Goal: Information Seeking & Learning: Learn about a topic

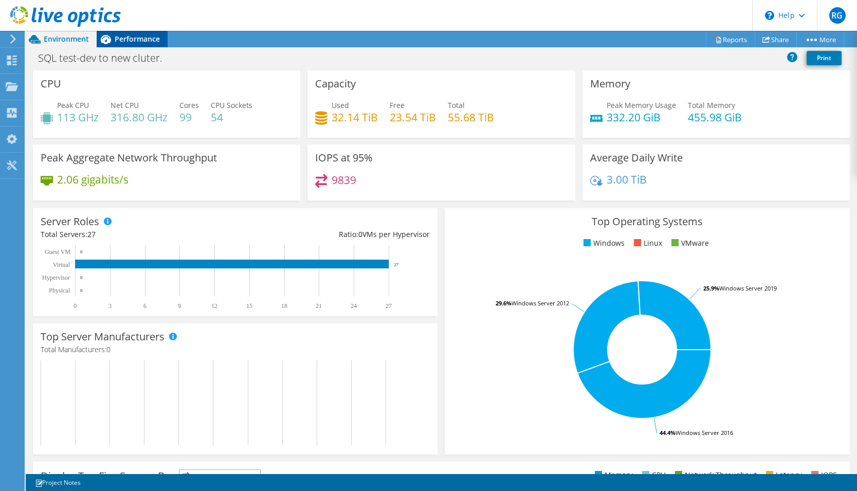
click at [129, 40] on span "Performance" at bounding box center [137, 39] width 45 height 10
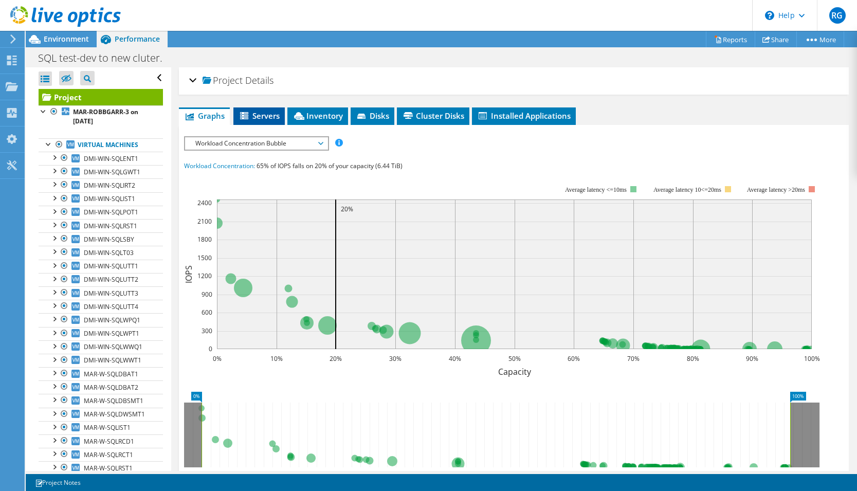
click at [273, 117] on span "Servers" at bounding box center [259, 116] width 41 height 10
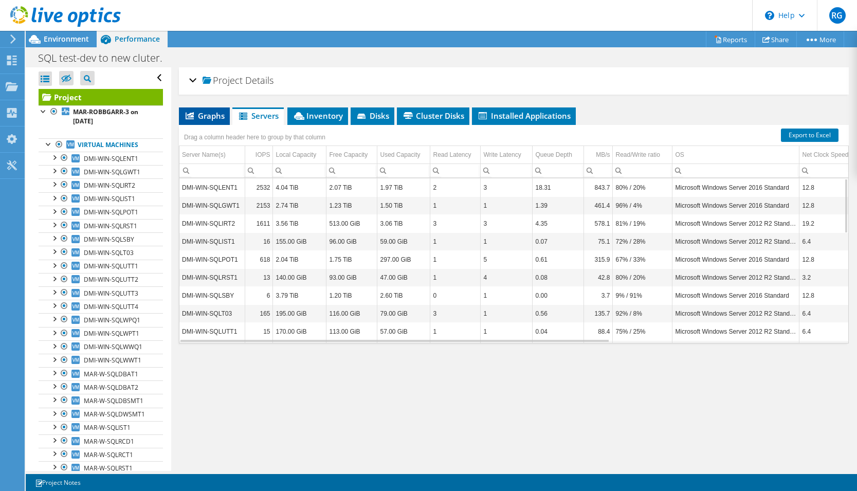
click at [209, 114] on span "Graphs" at bounding box center [204, 116] width 41 height 10
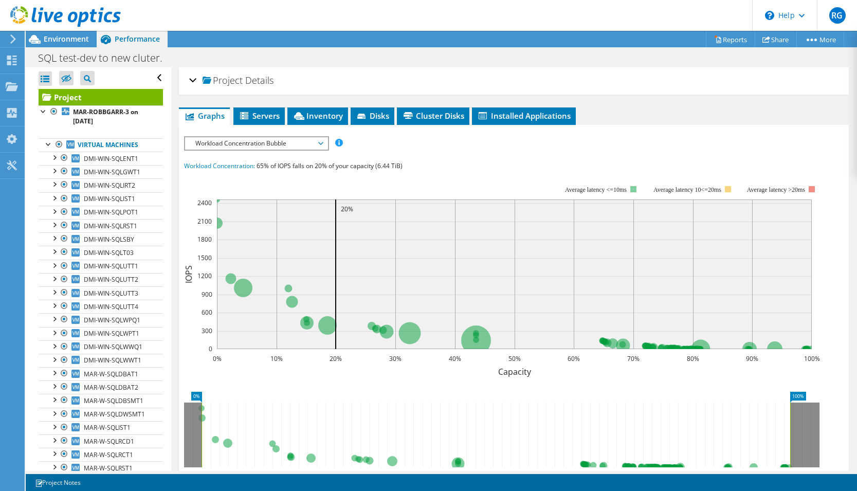
click at [278, 146] on span "Workload Concentration Bubble" at bounding box center [256, 143] width 132 height 12
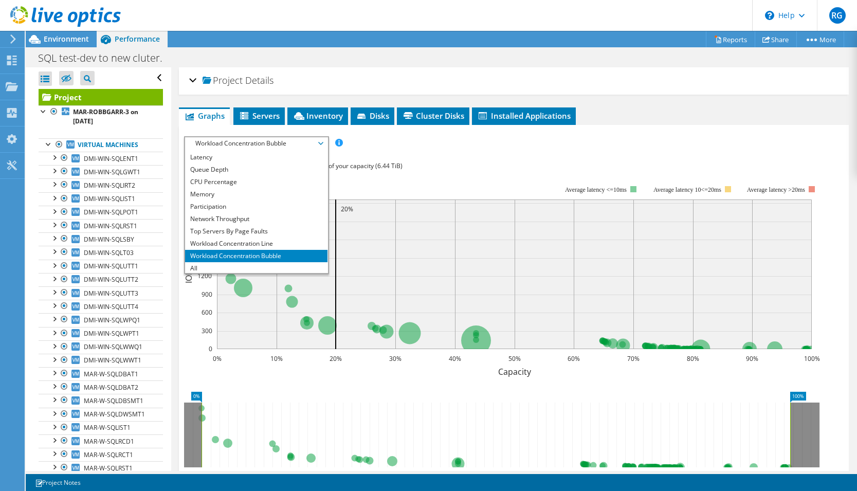
scroll to position [37, 0]
click at [211, 181] on li "CPU Percentage" at bounding box center [256, 180] width 142 height 12
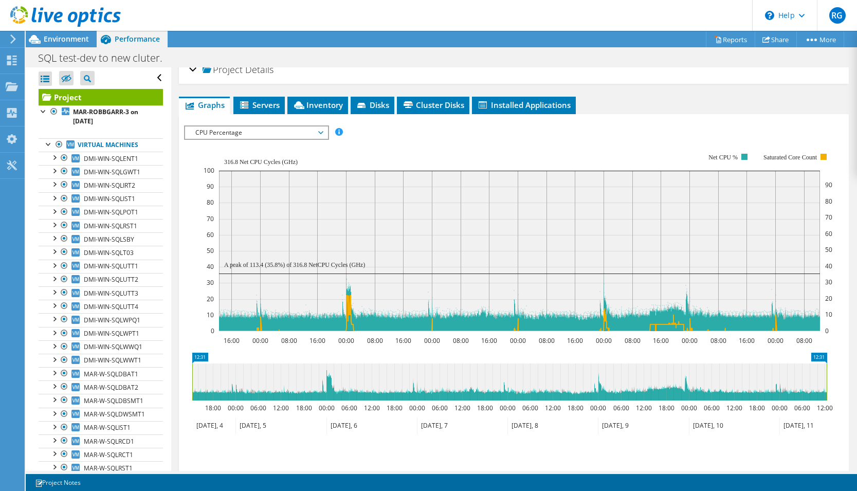
scroll to position [0, 0]
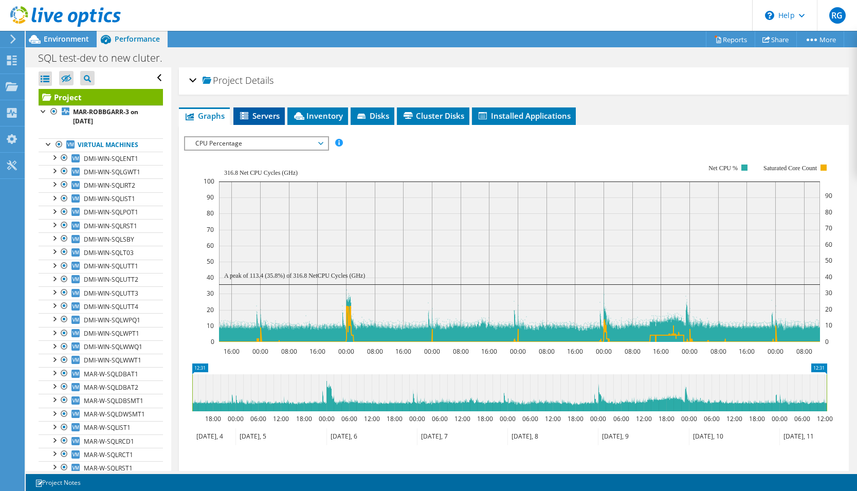
click at [256, 119] on span "Servers" at bounding box center [259, 116] width 41 height 10
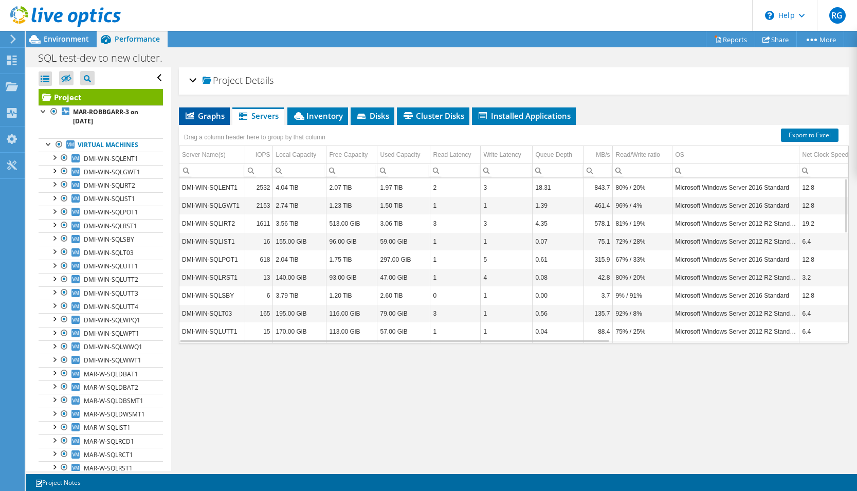
click at [214, 117] on span "Graphs" at bounding box center [204, 116] width 41 height 10
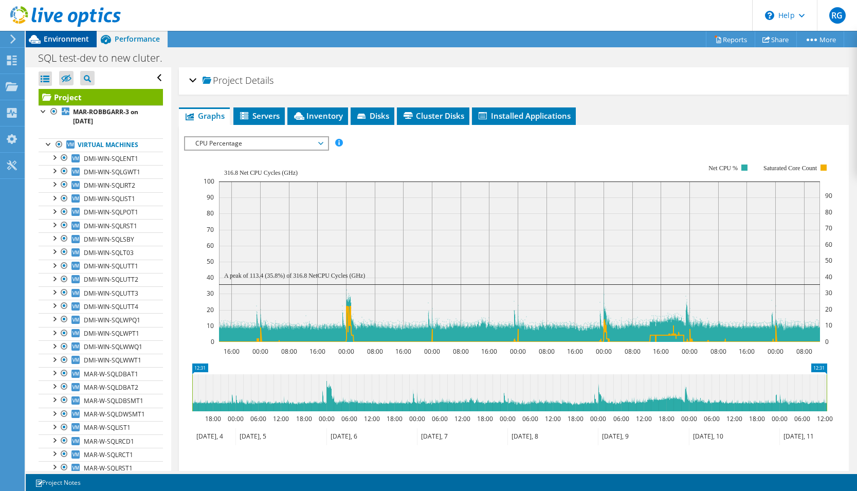
click at [63, 35] on span "Environment" at bounding box center [66, 39] width 45 height 10
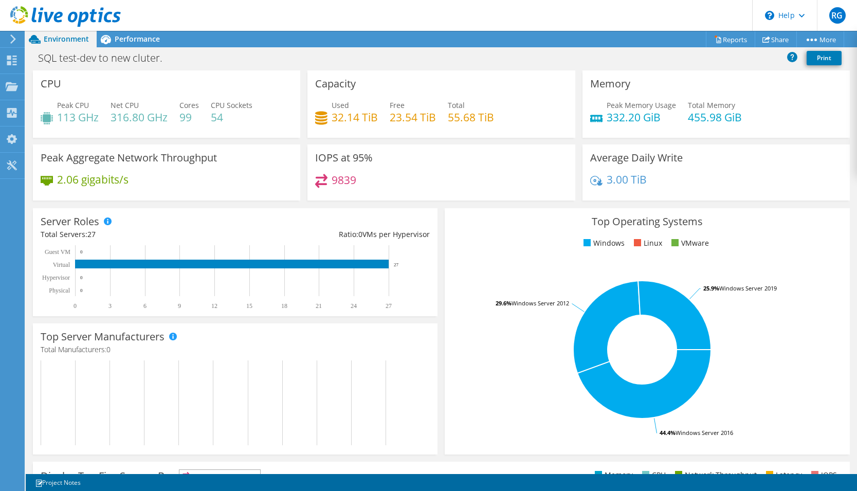
scroll to position [37, 0]
click at [57, 34] on span "Environment" at bounding box center [66, 39] width 45 height 10
click at [47, 15] on use at bounding box center [65, 16] width 111 height 21
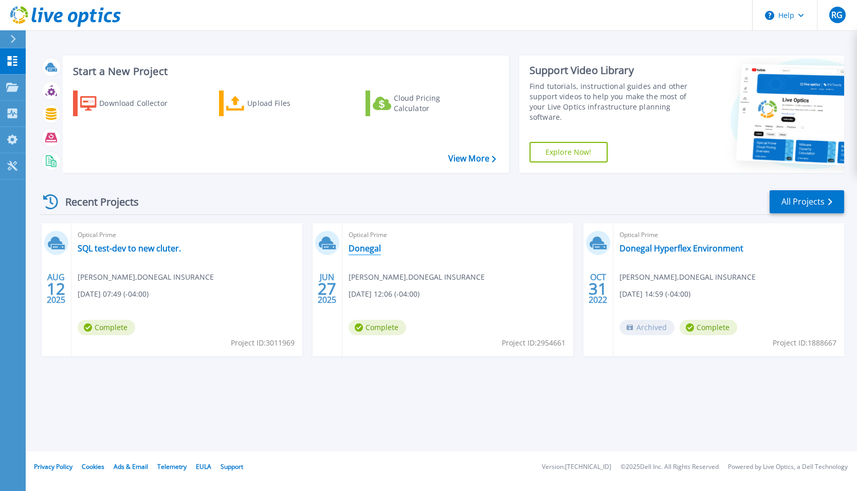
click at [358, 246] on link "Donegal" at bounding box center [365, 248] width 32 height 10
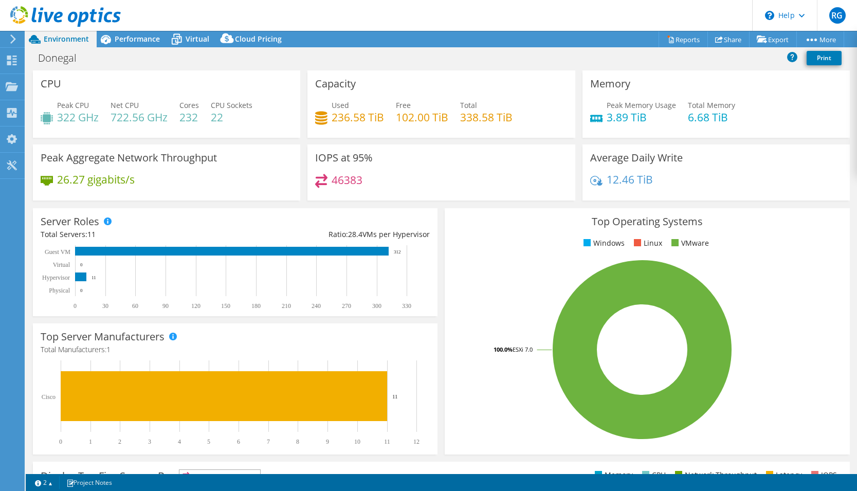
select select "USD"
click at [130, 40] on span "Performance" at bounding box center [137, 39] width 45 height 10
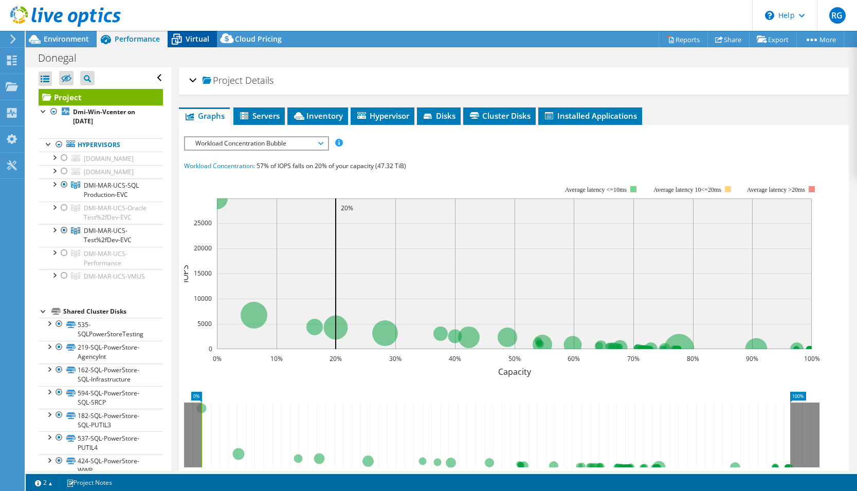
click at [195, 39] on span "Virtual" at bounding box center [198, 39] width 24 height 10
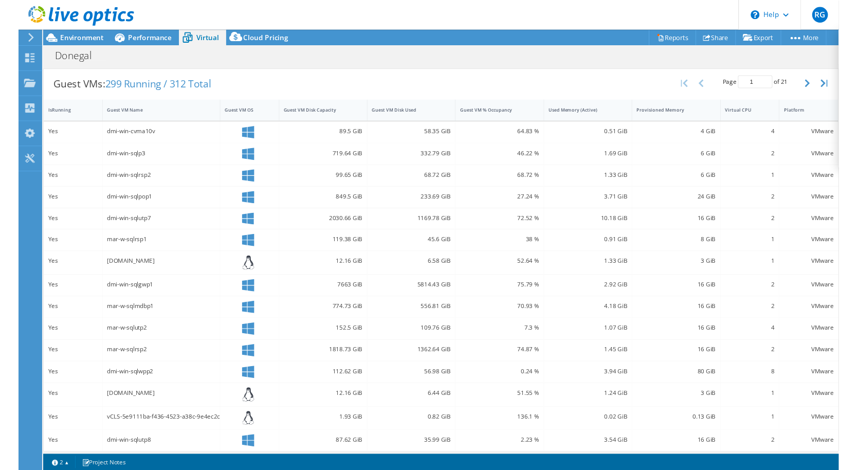
scroll to position [204, 0]
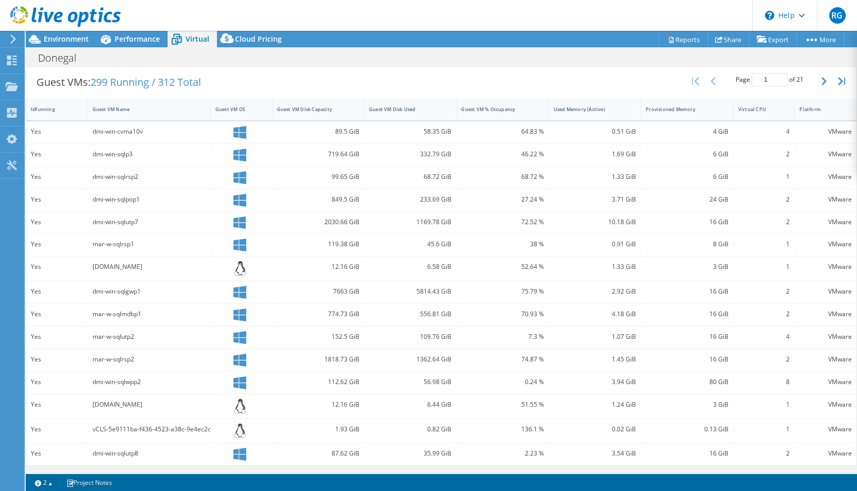
click at [290, 73] on div "Guest VMs: 299 Running / 312 Total Page 1 of 21 5 rows 10 rows 20 rows 25 rows …" at bounding box center [441, 82] width 830 height 32
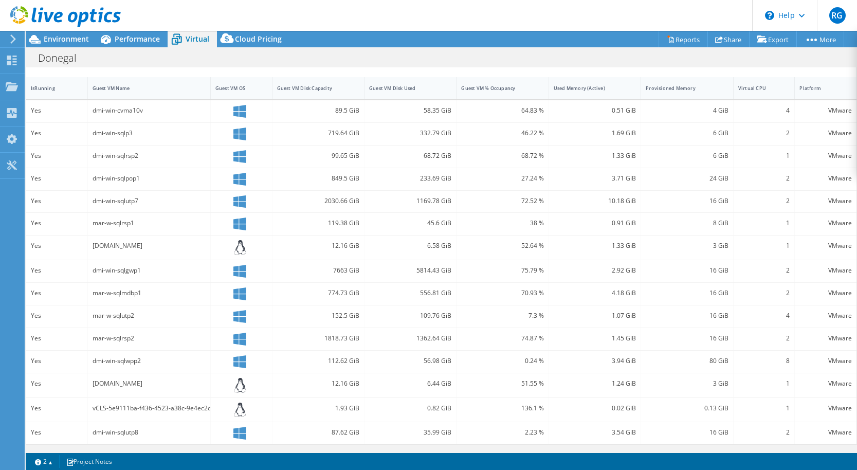
scroll to position [0, 0]
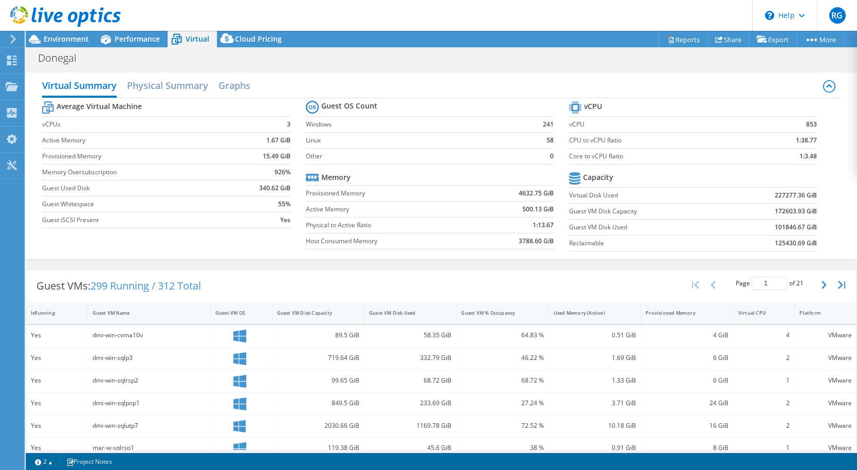
click at [770, 286] on input "1" at bounding box center [770, 283] width 36 height 13
type input "2"
click at [769, 279] on input "2" at bounding box center [770, 283] width 36 height 13
click at [481, 287] on div "Guest VMs: 299 Running / 312 Total Page 2 of 21 5 rows 10 rows 20 rows 25 rows …" at bounding box center [441, 286] width 830 height 32
click at [820, 292] on button "button" at bounding box center [825, 285] width 17 height 20
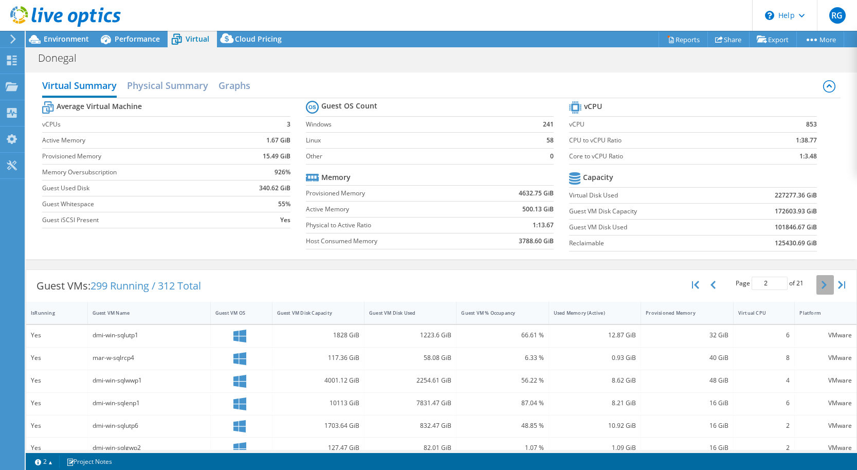
click at [822, 289] on icon "button" at bounding box center [824, 285] width 5 height 8
click at [822, 284] on icon "button" at bounding box center [824, 285] width 5 height 8
click at [817, 281] on button "button" at bounding box center [825, 285] width 17 height 20
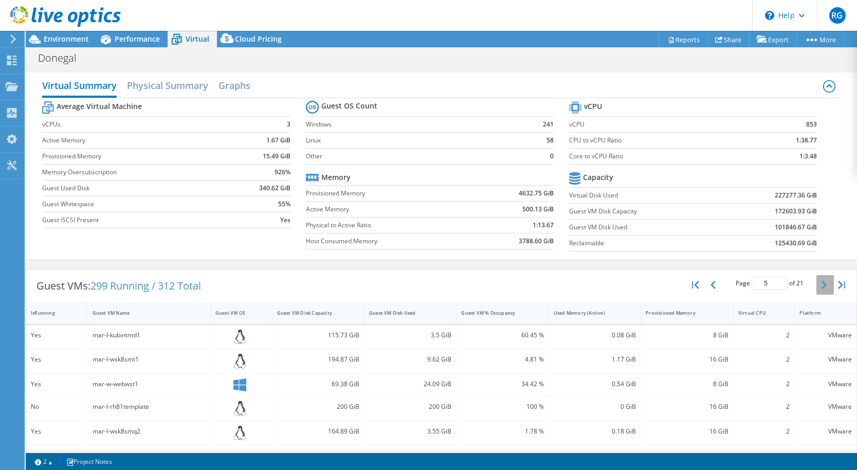
click at [817, 287] on button "button" at bounding box center [825, 285] width 17 height 20
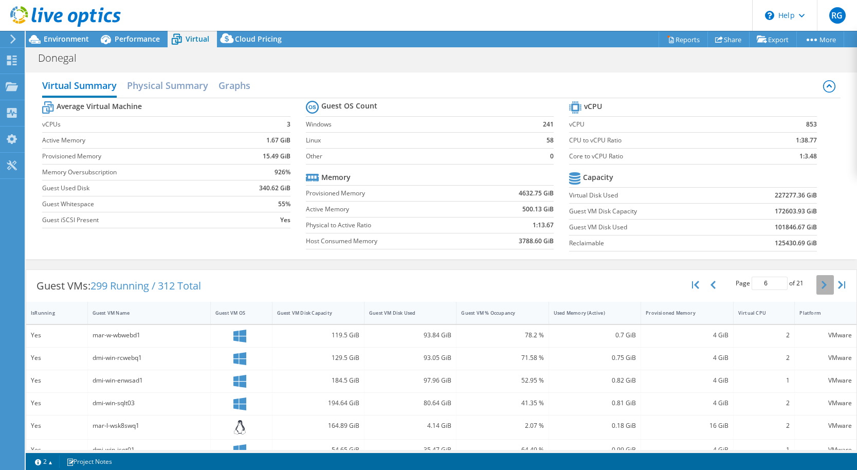
click at [822, 287] on icon "button" at bounding box center [824, 285] width 5 height 8
click at [822, 286] on icon "button" at bounding box center [824, 285] width 5 height 8
click at [822, 285] on icon "button" at bounding box center [824, 285] width 5 height 8
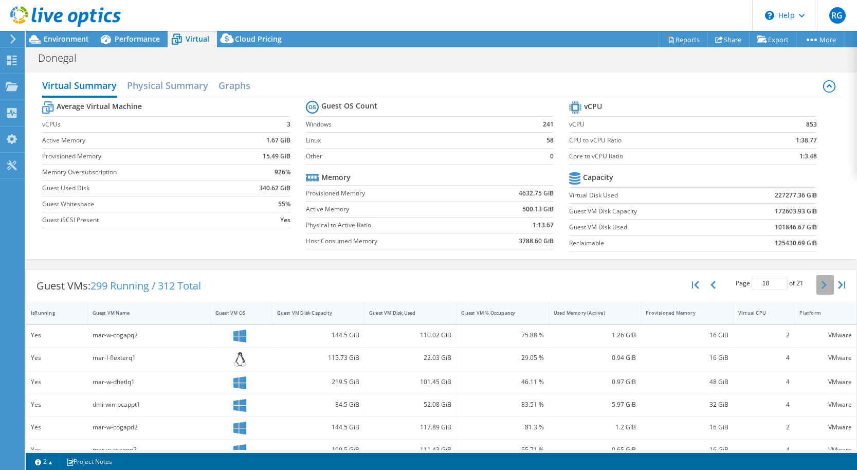
type input "11"
click at [71, 43] on span "Environment" at bounding box center [66, 39] width 45 height 10
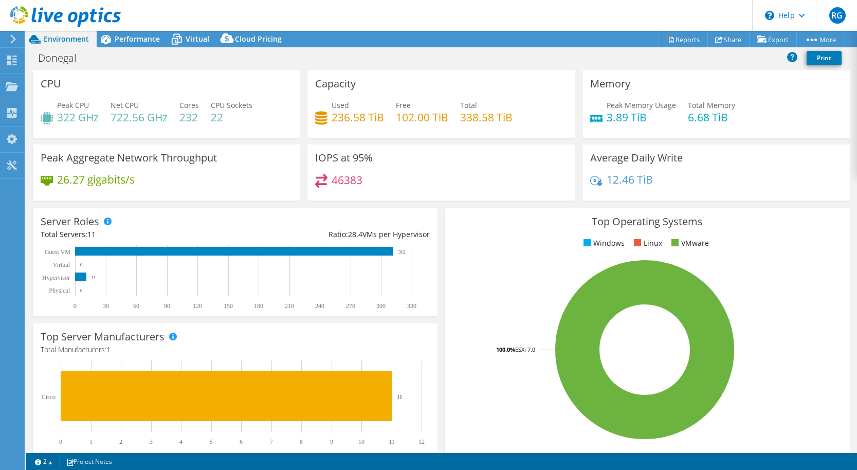
click at [8, 38] on div at bounding box center [11, 38] width 11 height 9
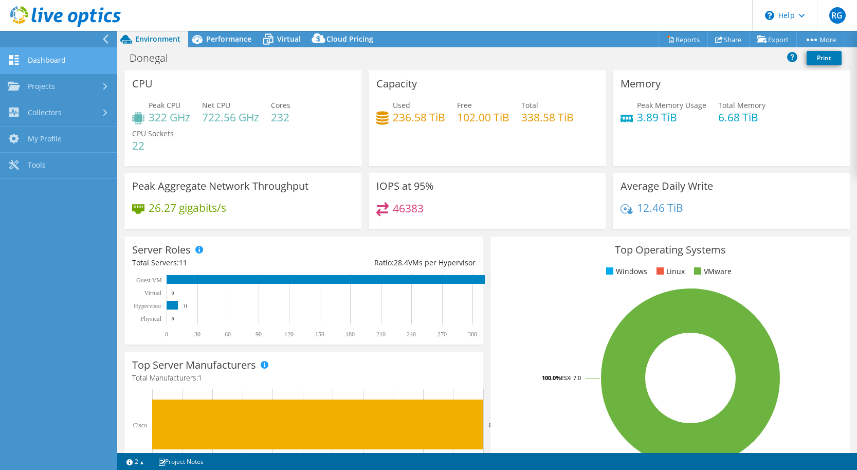
click at [30, 62] on link "Dashboard" at bounding box center [58, 61] width 117 height 26
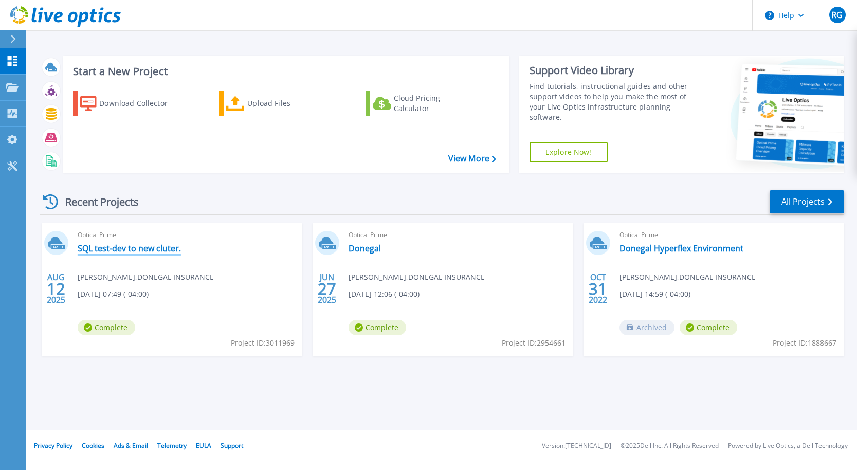
click at [159, 249] on link "SQL test-dev to new cluter." at bounding box center [129, 248] width 103 height 10
